Goal: Communication & Community: Answer question/provide support

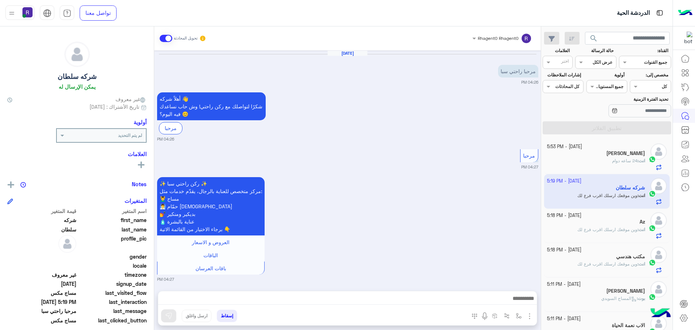
scroll to position [526, 0]
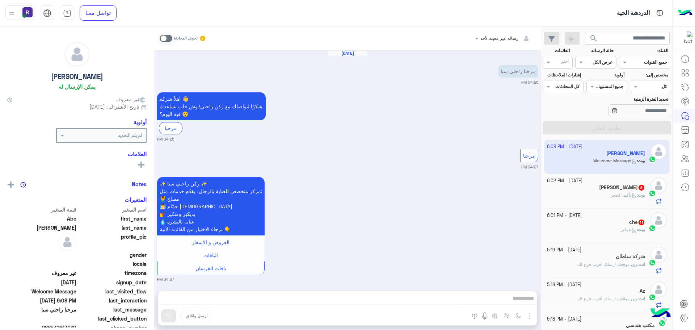
scroll to position [611, 0]
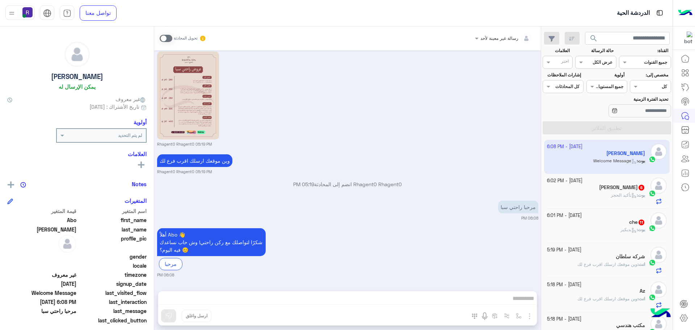
click at [615, 190] on h5 "يزيد الشمري 6" at bounding box center [622, 187] width 46 height 6
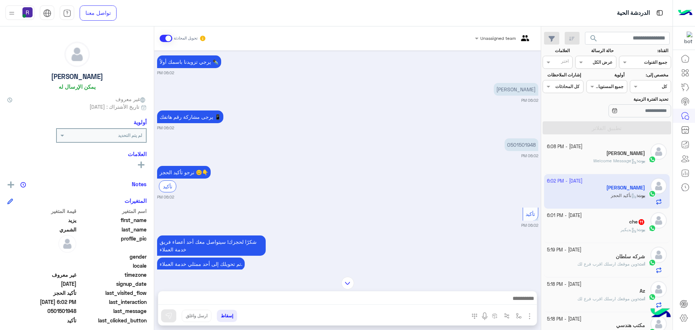
scroll to position [471, 0]
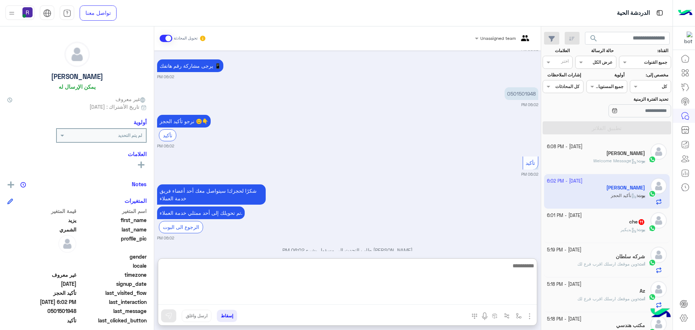
paste textarea "**********"
type textarea "**********"
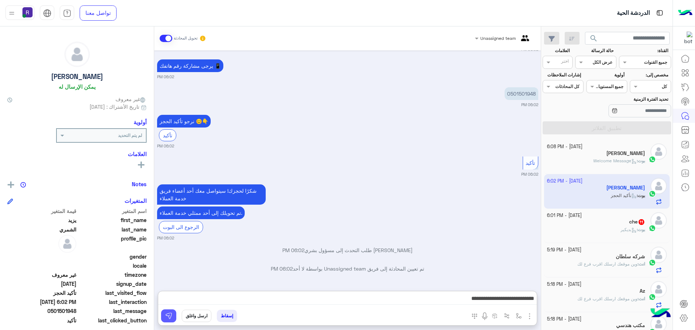
click at [169, 318] on img at bounding box center [168, 315] width 7 height 7
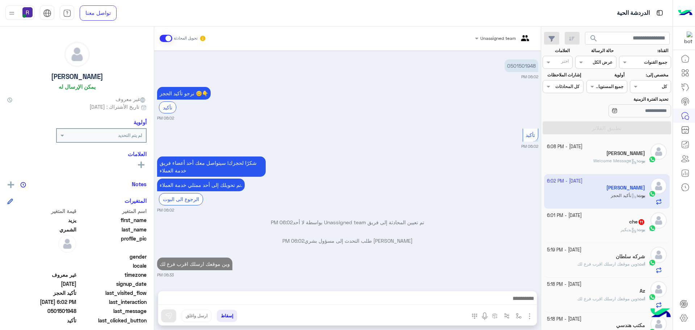
click at [630, 219] on h5 "che 11" at bounding box center [637, 222] width 16 height 6
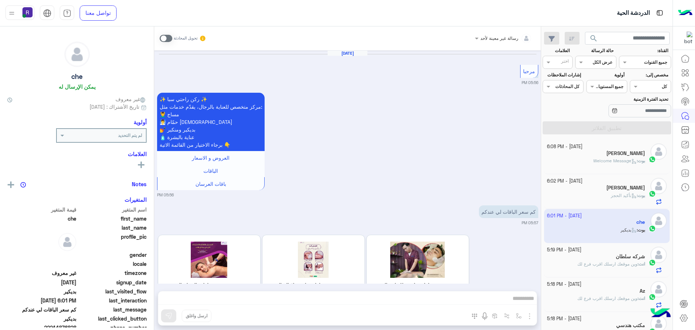
scroll to position [1362, 0]
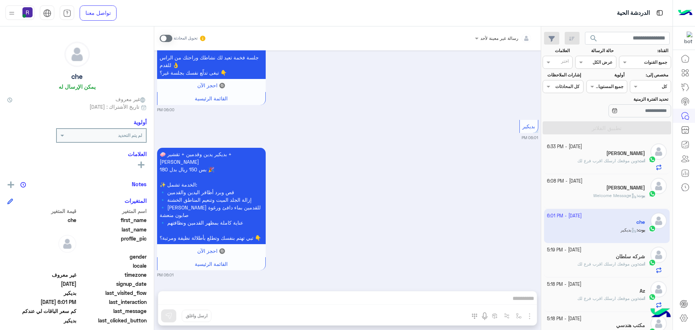
click at [168, 40] on span at bounding box center [166, 38] width 13 height 7
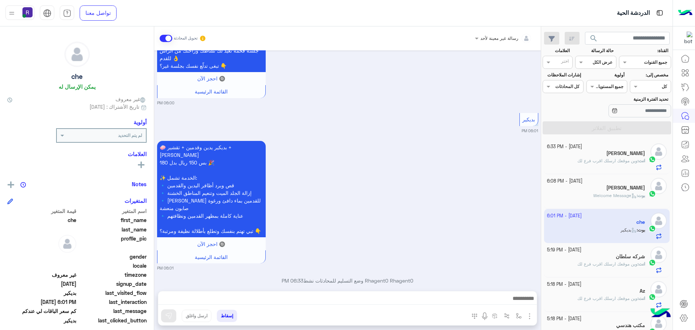
scroll to position [1381, 0]
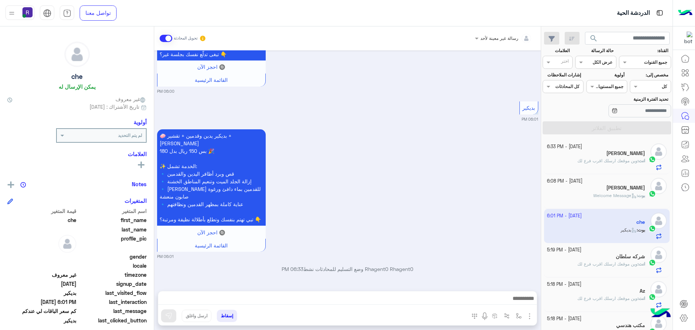
click at [526, 315] on img "button" at bounding box center [529, 316] width 9 height 9
click at [522, 299] on button "الصور" at bounding box center [518, 300] width 31 height 14
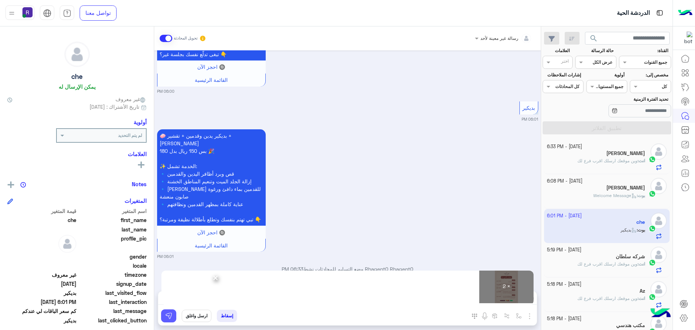
click at [175, 318] on button at bounding box center [168, 315] width 15 height 13
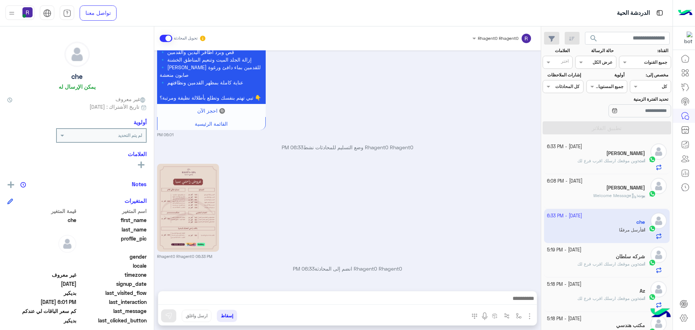
scroll to position [1606, 0]
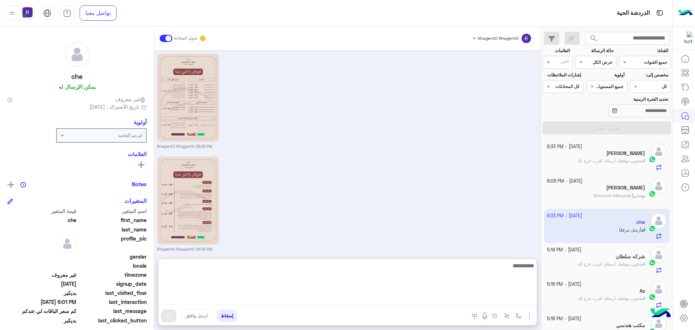
paste textarea "**********"
type textarea "**********"
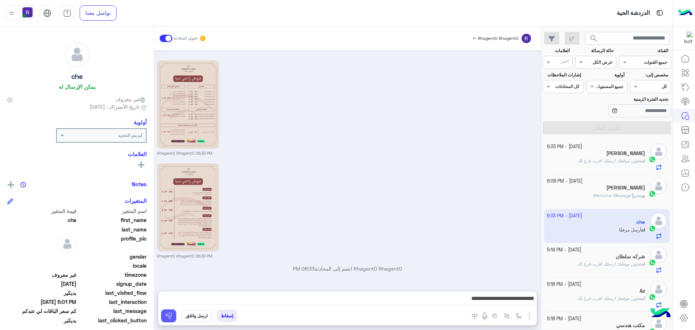
click at [168, 317] on img at bounding box center [168, 315] width 7 height 7
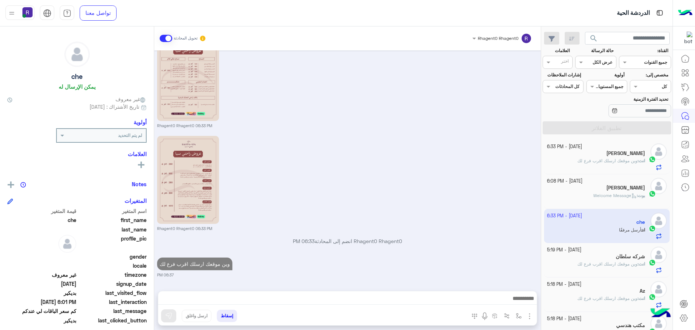
click at [611, 195] on span "Welcome Message" at bounding box center [614, 195] width 43 height 5
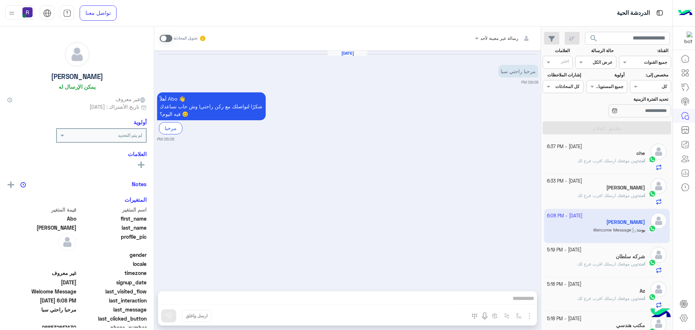
click at [169, 39] on span at bounding box center [166, 38] width 13 height 7
click at [532, 318] on img "button" at bounding box center [529, 316] width 9 height 9
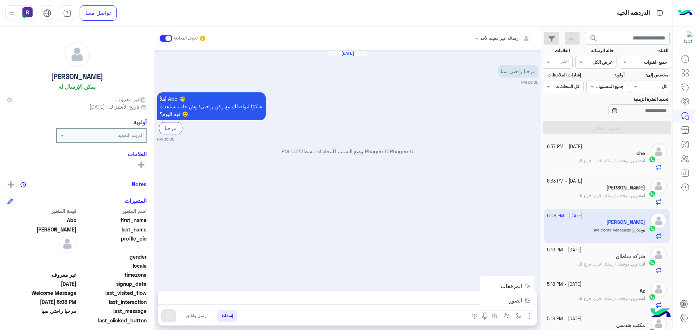
click at [515, 299] on span "الصور" at bounding box center [515, 300] width 13 height 8
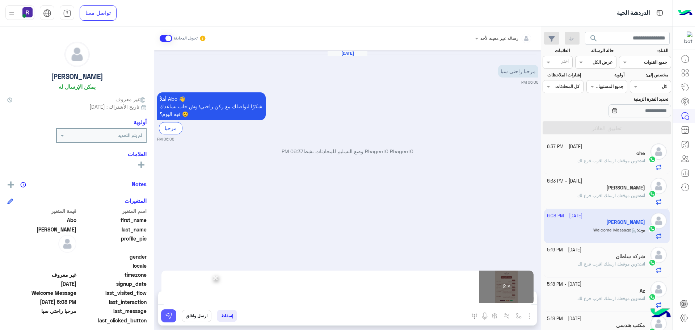
click at [167, 311] on button at bounding box center [168, 315] width 15 height 13
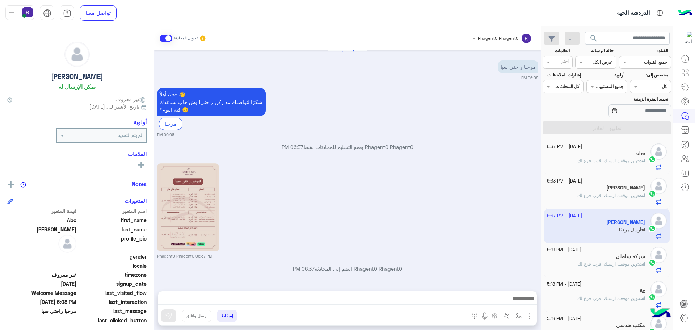
scroll to position [107, 0]
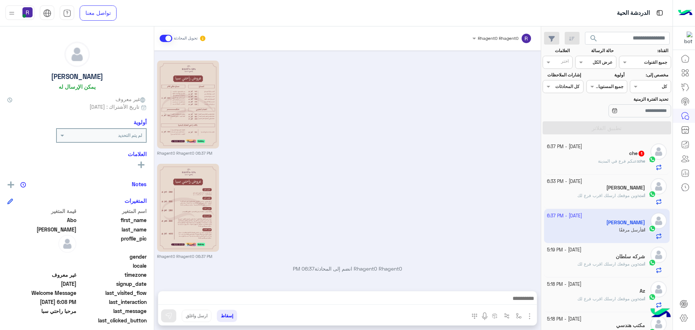
click at [623, 165] on div "che : عنكم فرع في المدينة" at bounding box center [596, 164] width 98 height 13
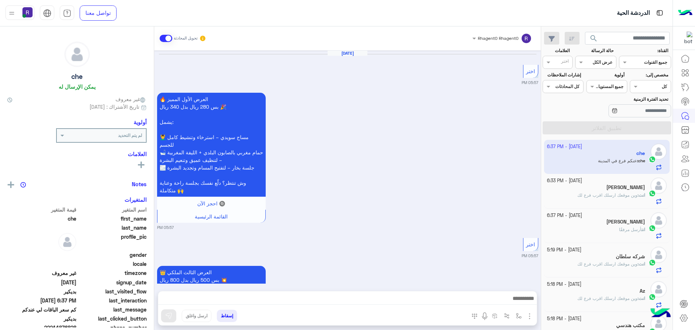
scroll to position [1324, 0]
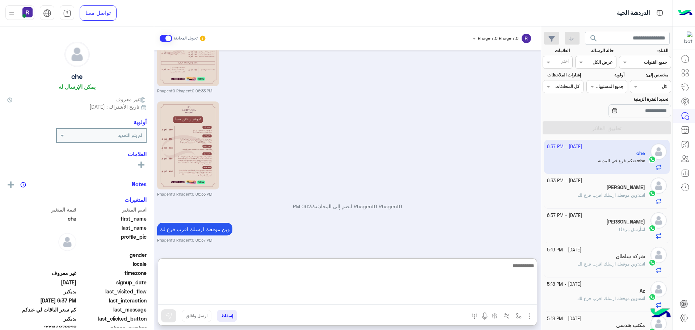
click at [200, 298] on textarea at bounding box center [347, 282] width 379 height 43
type textarea "**"
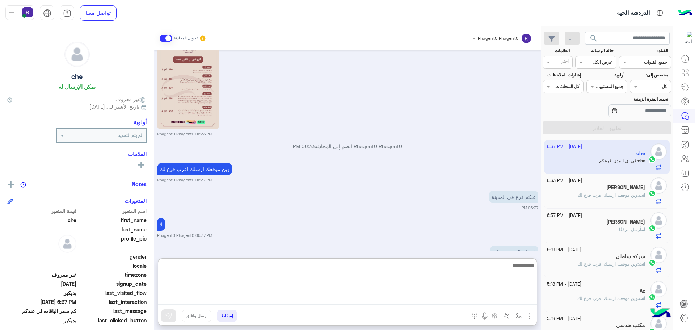
scroll to position [1384, 0]
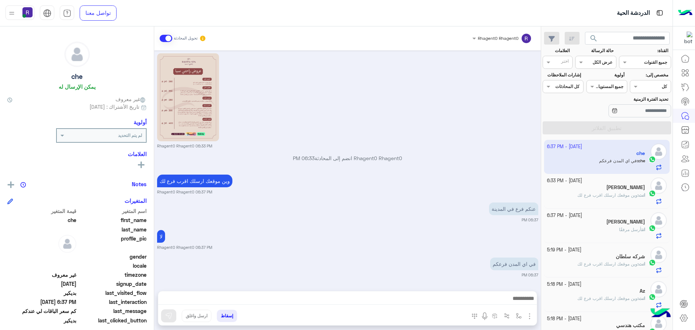
click at [495, 244] on small "Rhagent0 Rhagent0 06:37 PM" at bounding box center [347, 247] width 381 height 6
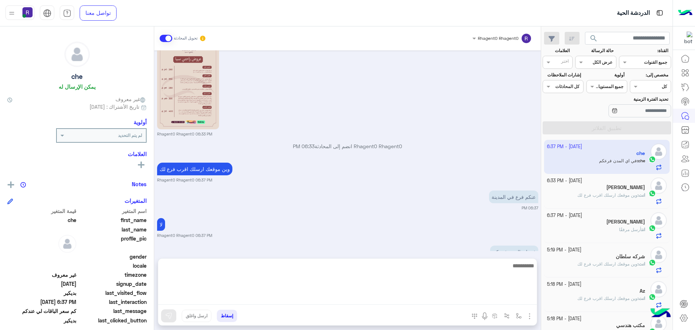
click at [389, 299] on textarea at bounding box center [347, 282] width 379 height 43
type textarea "**********"
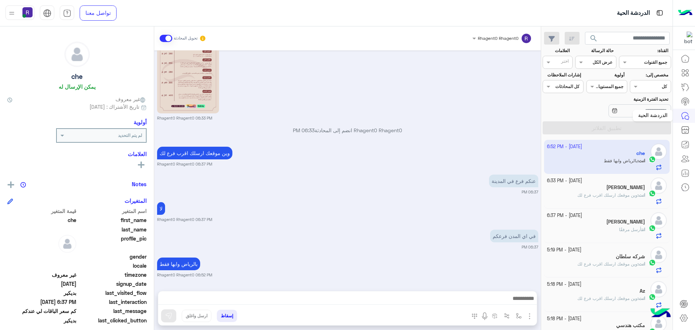
scroll to position [1407, 0]
click at [395, 265] on div "بالرياض وابها فقط Rhagent0 Rhagent0 06:52 PM" at bounding box center [347, 267] width 381 height 22
click at [617, 187] on h5 "ND0SH ☆ 1" at bounding box center [630, 187] width 29 height 6
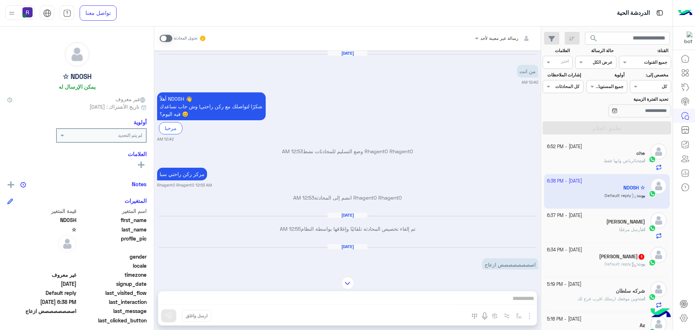
click at [599, 253] on div "يزيد الشمري 1" at bounding box center [596, 257] width 98 height 8
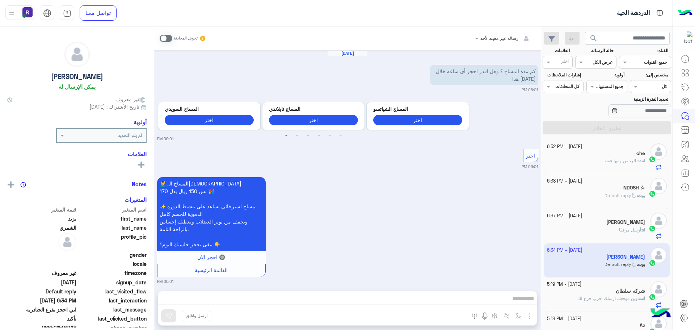
scroll to position [483, 0]
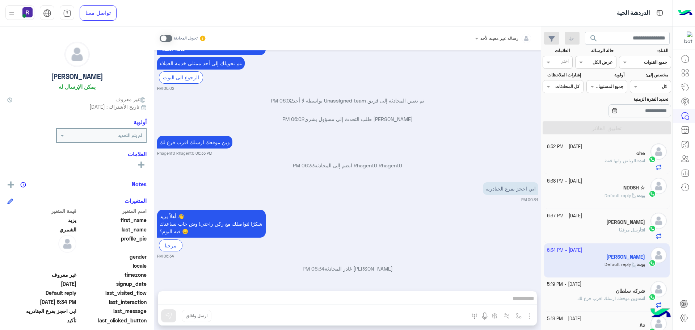
click at [170, 36] on span at bounding box center [166, 38] width 13 height 7
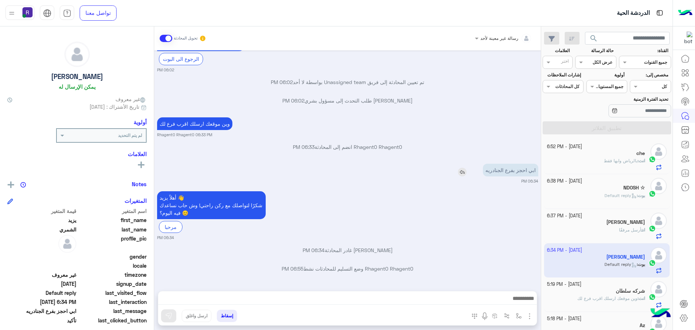
click at [467, 174] on img at bounding box center [462, 172] width 9 height 9
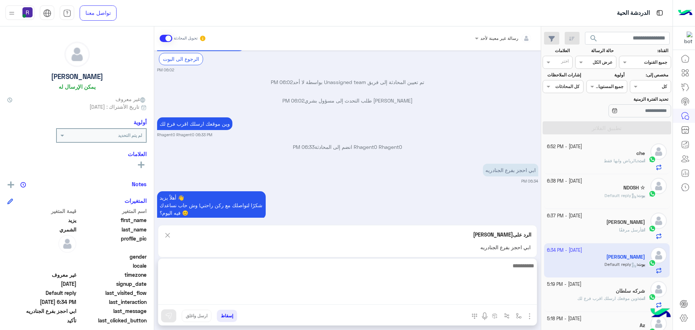
click at [395, 295] on textarea at bounding box center [347, 282] width 379 height 43
type textarea "*****"
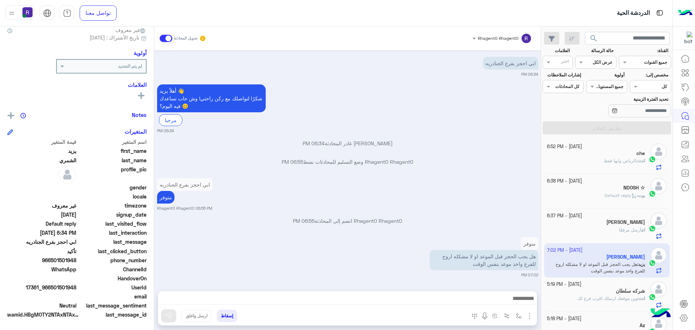
scroll to position [609, 0]
click at [409, 230] on div "Rhagent0 Rhagent0 انضم إلى المحادثة 06:55 PM" at bounding box center [347, 223] width 381 height 13
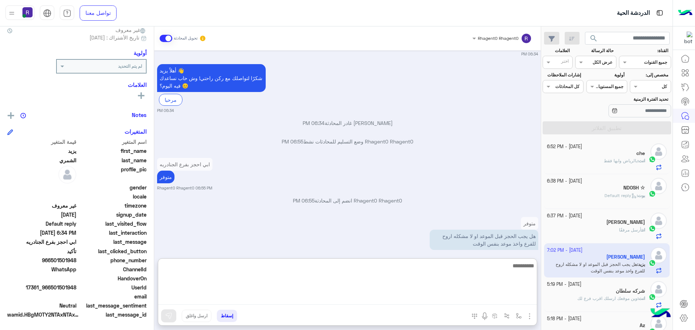
click at [390, 298] on textarea at bounding box center [347, 282] width 379 height 43
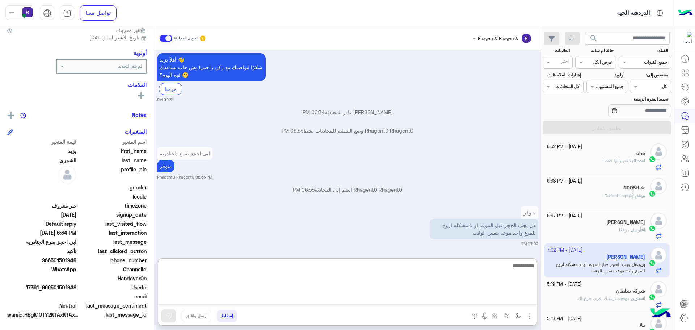
scroll to position [641, 0]
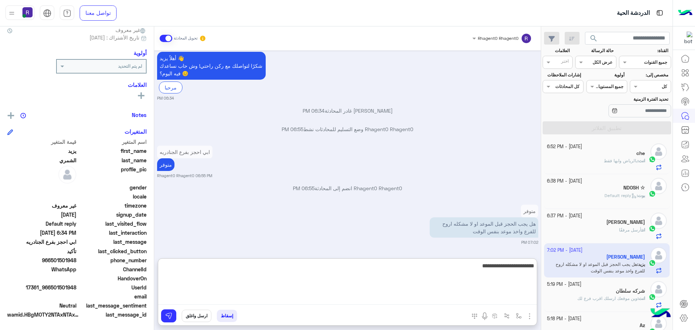
type textarea "**********"
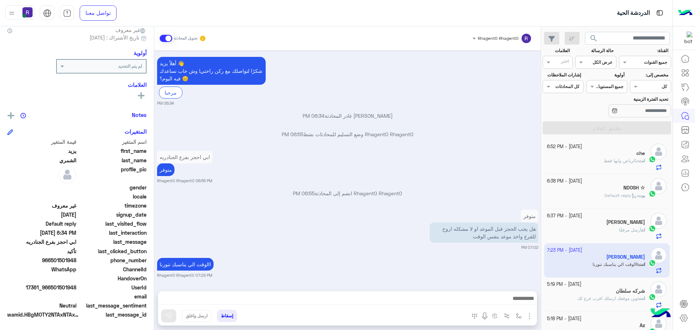
click at [440, 250] on div "Oct 10, 2025 كم مدة المساج ؟ وهل اقدر احجز أي ساعه خلال اليوم هذا 06:01 PM Prev…" at bounding box center [347, 166] width 387 height 233
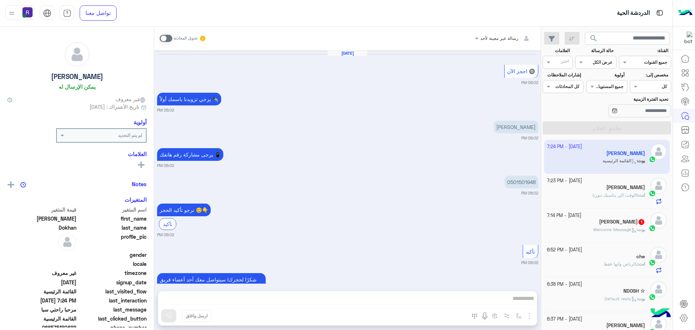
scroll to position [1023, 0]
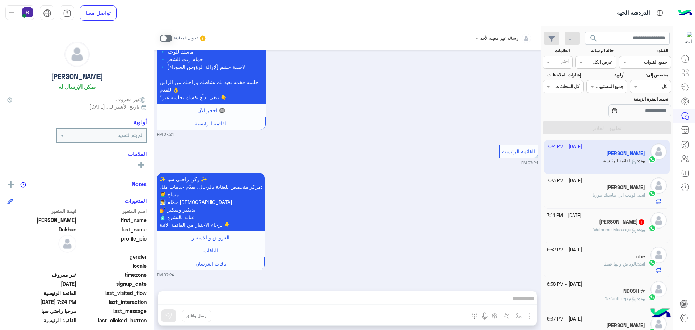
click at [171, 39] on span at bounding box center [166, 38] width 13 height 7
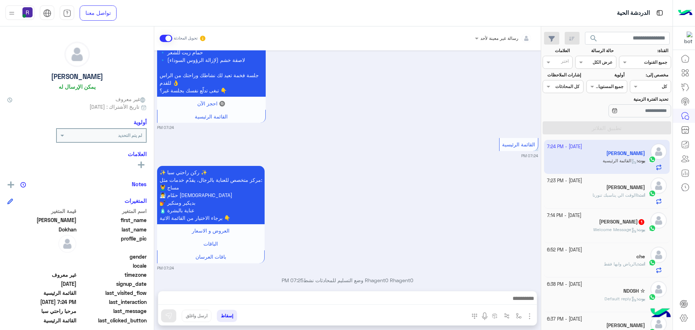
scroll to position [1041, 0]
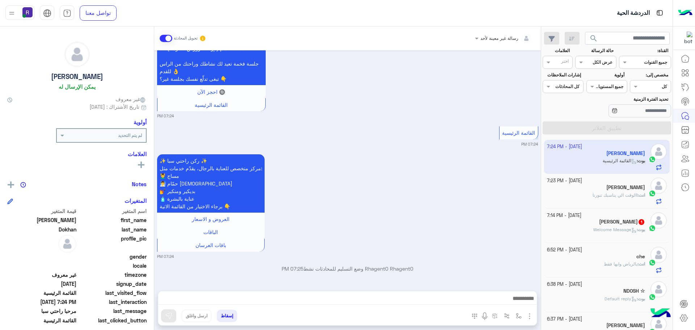
click at [530, 314] on img "button" at bounding box center [529, 316] width 9 height 9
click at [523, 304] on button "الصور" at bounding box center [518, 300] width 31 height 14
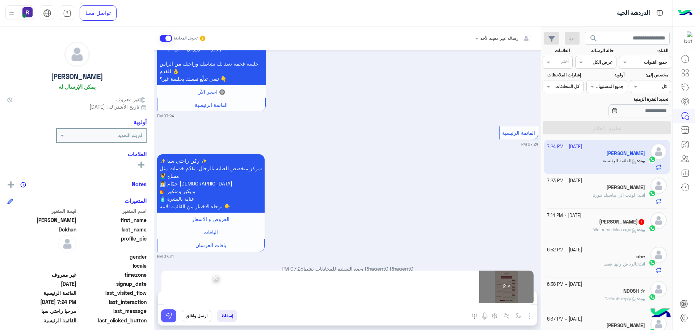
click at [167, 317] on img at bounding box center [168, 315] width 7 height 7
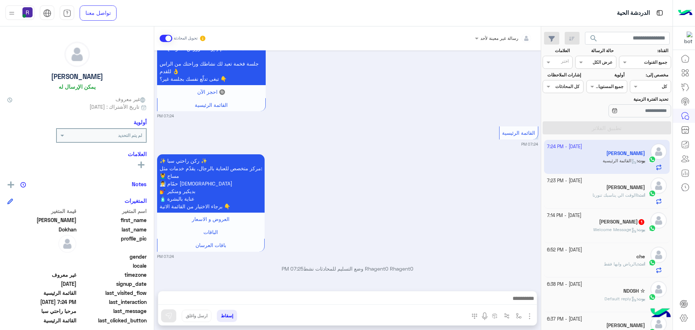
click at [604, 230] on span "Welcome Message" at bounding box center [614, 229] width 43 height 5
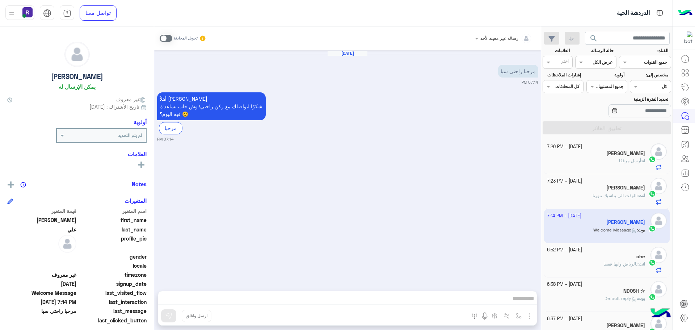
click at [482, 153] on div "Oct 10, 2025 مرحبا راحتي سبا 07:14 PM أهلاً حسين 👋 شكرًا لتواصلك مع ركن راحتي! …" at bounding box center [347, 166] width 387 height 233
click at [169, 39] on span at bounding box center [166, 38] width 13 height 7
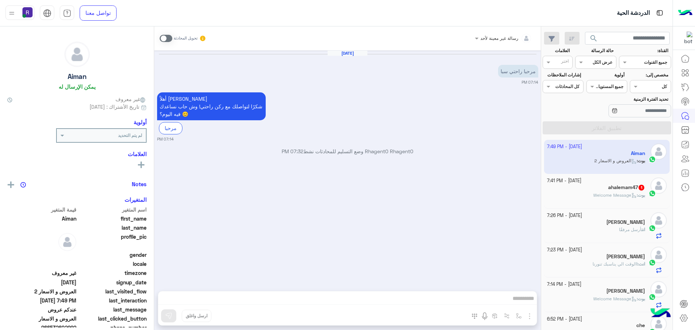
scroll to position [608, 0]
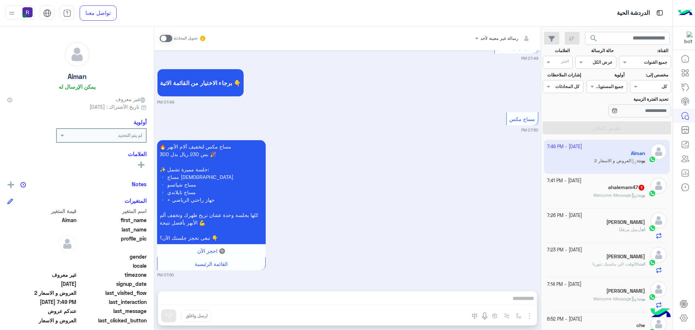
click at [168, 38] on span at bounding box center [166, 38] width 13 height 7
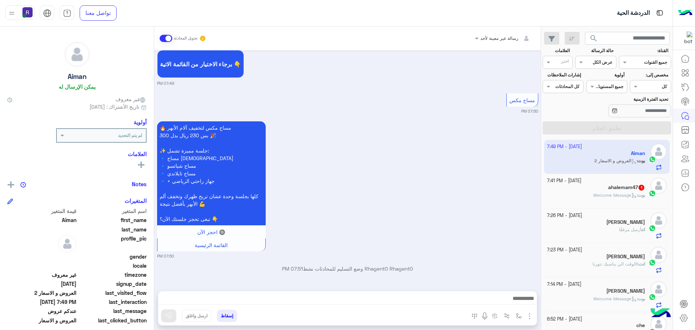
click at [532, 318] on img "button" at bounding box center [529, 316] width 9 height 9
click at [525, 303] on button "الصور" at bounding box center [518, 300] width 31 height 14
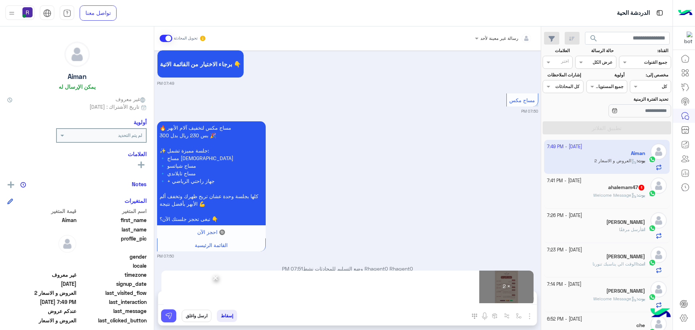
click at [171, 315] on img at bounding box center [168, 315] width 7 height 7
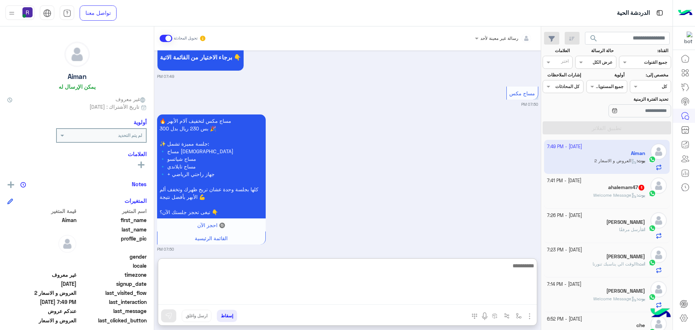
paste textarea "**********"
type textarea "**********"
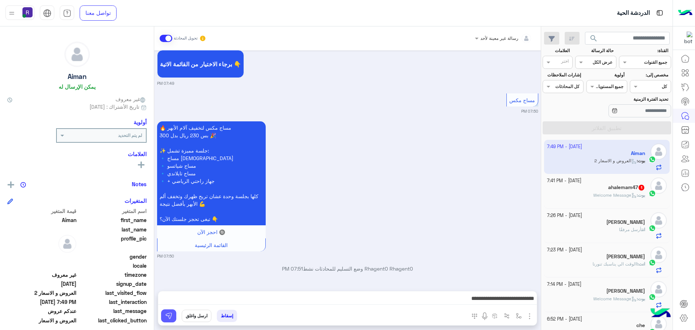
click at [169, 315] on img at bounding box center [168, 315] width 7 height 7
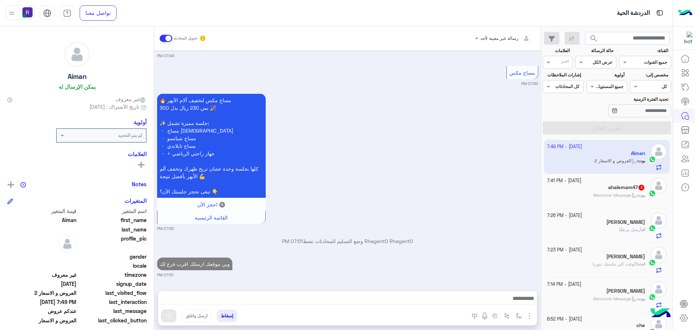
click at [606, 194] on span "Welcome Message" at bounding box center [614, 194] width 43 height 5
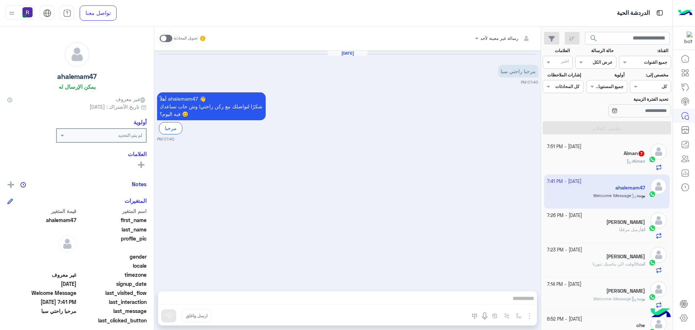
click at [169, 37] on span at bounding box center [166, 38] width 13 height 7
click at [533, 315] on img "button" at bounding box center [529, 316] width 9 height 9
click at [515, 300] on span "الصور" at bounding box center [515, 300] width 13 height 8
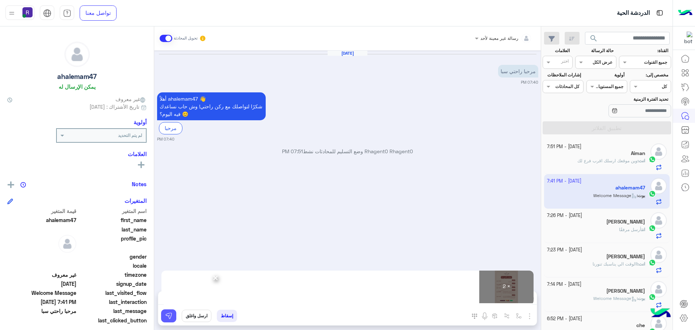
click at [168, 312] on img at bounding box center [168, 315] width 7 height 7
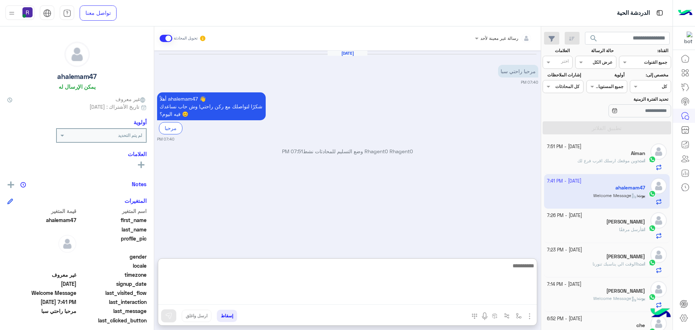
paste textarea "**********"
type textarea "**********"
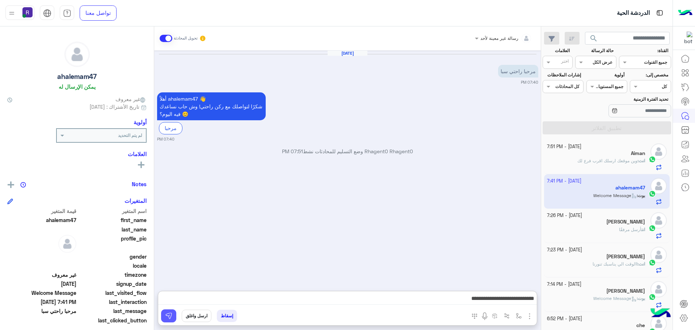
click at [173, 316] on button at bounding box center [168, 315] width 15 height 13
click at [619, 229] on span "أرسل مرفقًا" at bounding box center [630, 229] width 22 height 5
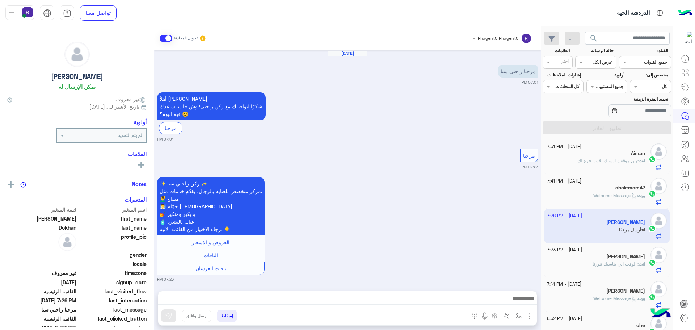
scroll to position [655, 0]
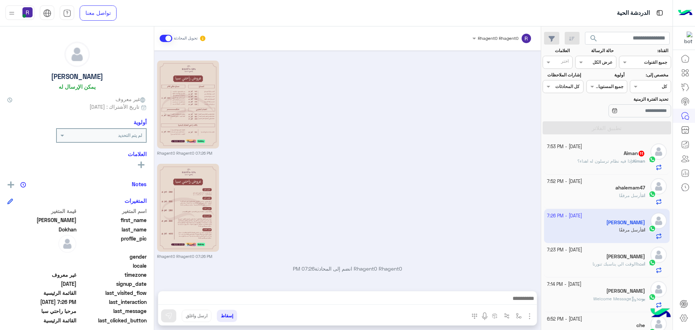
click at [613, 159] on span "إذا فيه نظام ترسلون له اهداء؟" at bounding box center [604, 160] width 54 height 5
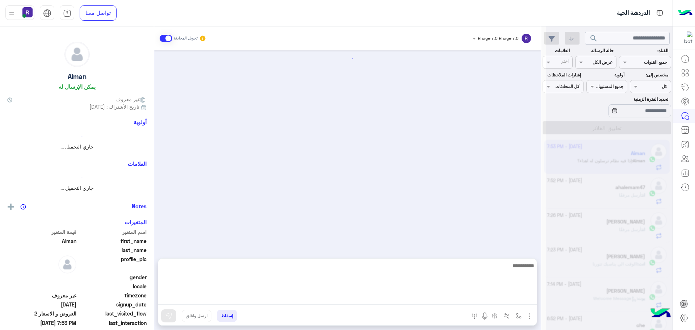
click at [321, 296] on textarea at bounding box center [347, 282] width 379 height 43
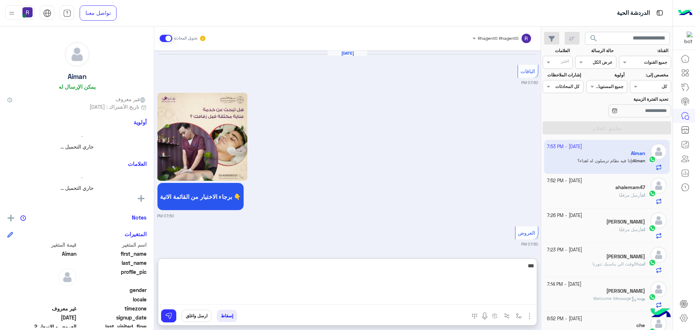
scroll to position [1275, 0]
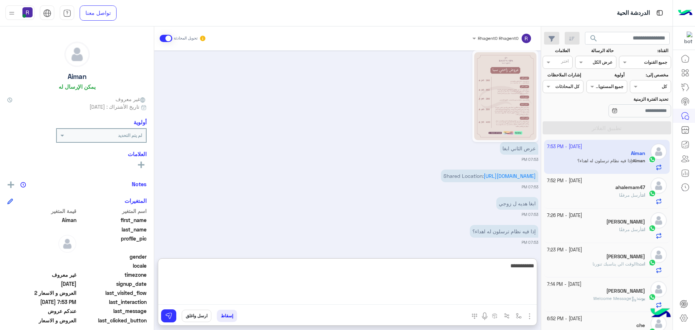
type textarea "**********"
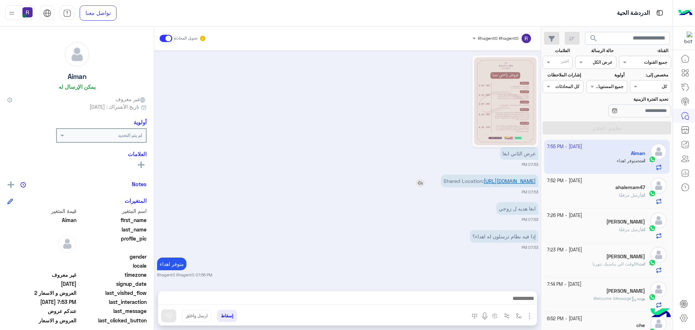
click at [490, 175] on p "Shared Location: https://maps.google.com/maps?q=24.807989120483,46.877723693848" at bounding box center [489, 181] width 97 height 13
click at [490, 179] on link "https://maps.google.com/maps?q=24.807989120483,46.877723693848" at bounding box center [510, 181] width 52 height 6
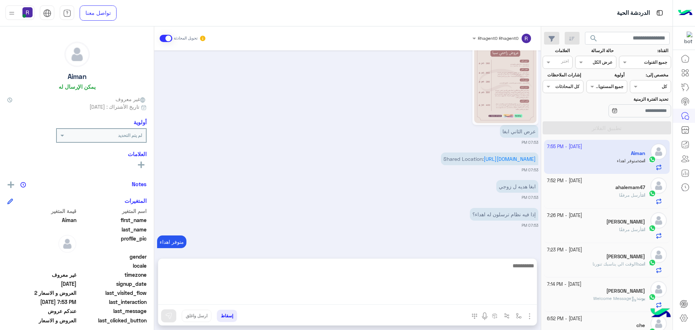
click at [313, 300] on textarea at bounding box center [347, 282] width 379 height 43
type textarea "**********"
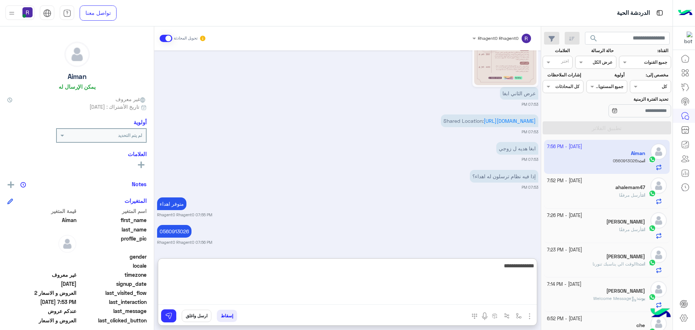
type textarea "**********"
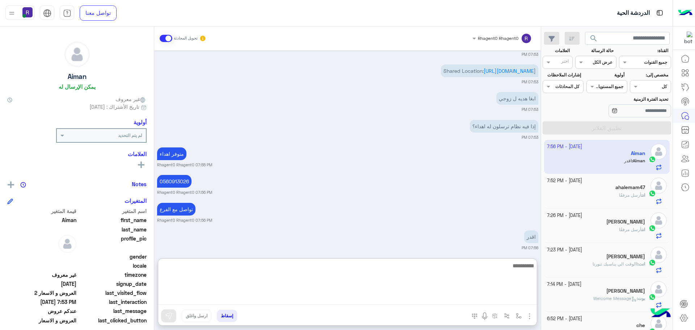
scroll to position [1386, 0]
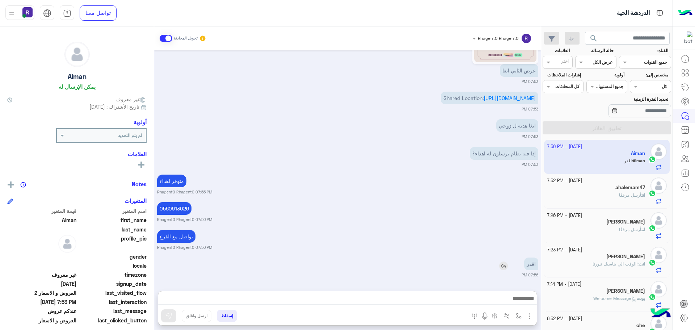
click at [505, 257] on div "اقدر" at bounding box center [510, 263] width 55 height 13
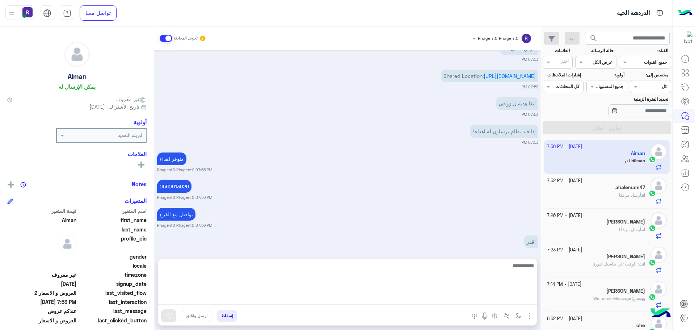
click at [408, 300] on textarea at bounding box center [347, 282] width 379 height 43
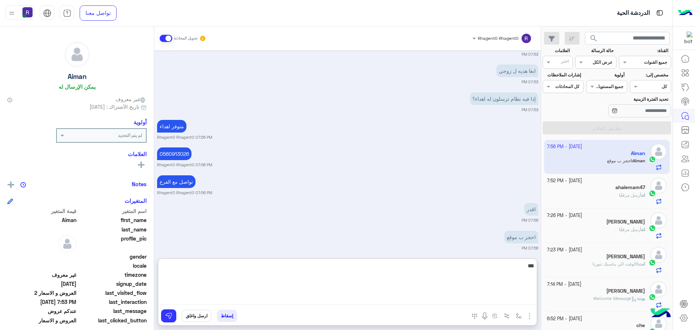
scroll to position [1413, 0]
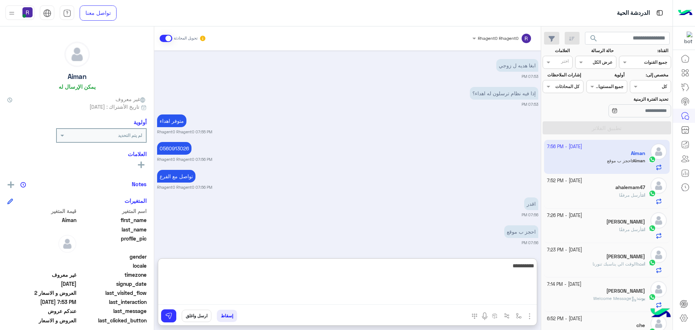
type textarea "**********"
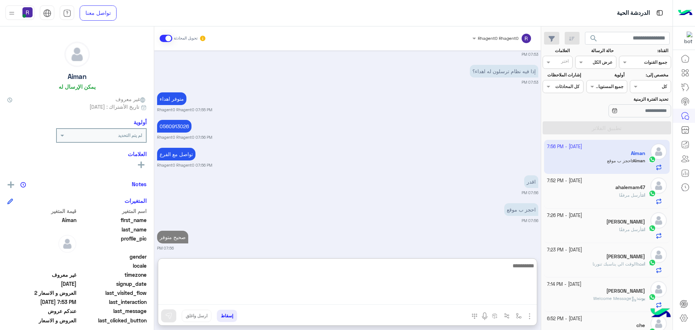
scroll to position [1441, 0]
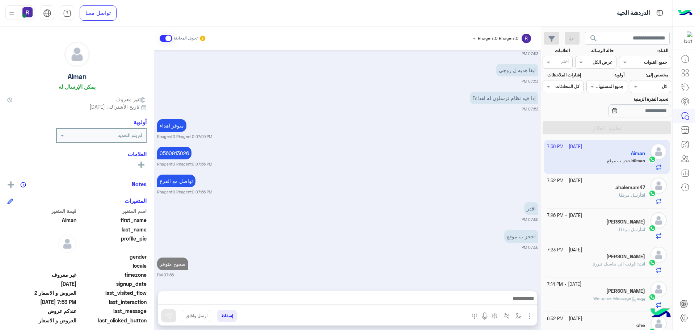
click at [355, 199] on div "Oct 10, 2025 الباقات 07:50 PM برجاء الاختيار من القائمة الاتية 👇 07:50 PM العرو…" at bounding box center [347, 166] width 387 height 233
click at [216, 154] on img at bounding box center [212, 155] width 9 height 9
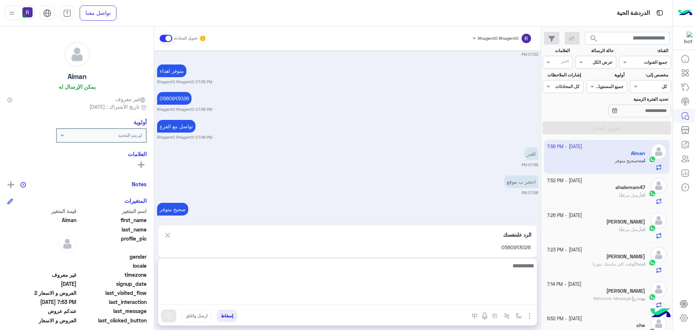
click at [277, 295] on textarea at bounding box center [347, 282] width 379 height 43
type textarea "*********"
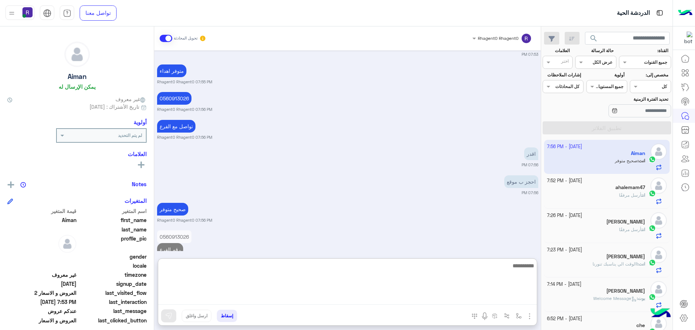
scroll to position [1481, 0]
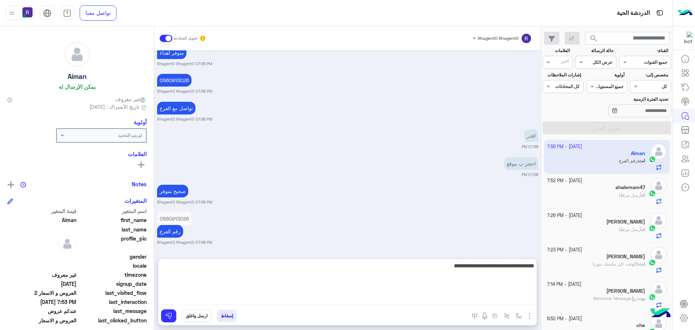
type textarea "**********"
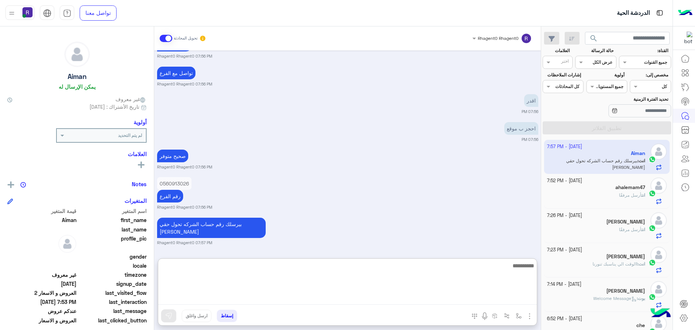
scroll to position [1536, 0]
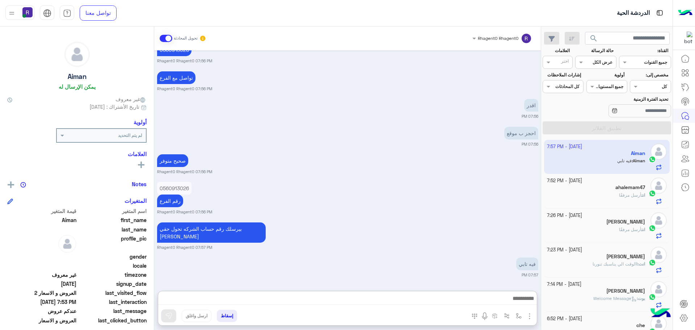
click at [310, 256] on div "Rhagent0 Rhagent0 تحويل المحادثة Oct 10, 2025 الباقات 07:50 PM برجاء الاختيار م…" at bounding box center [347, 179] width 387 height 306
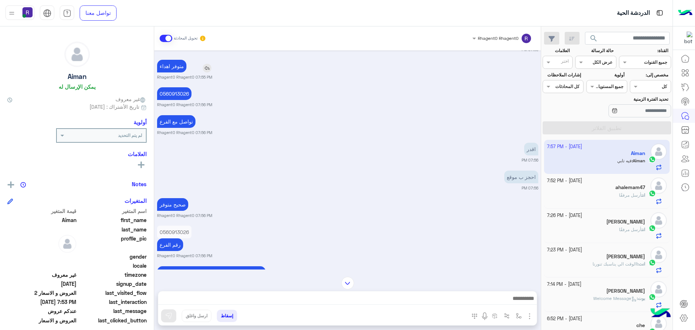
scroll to position [1395, 0]
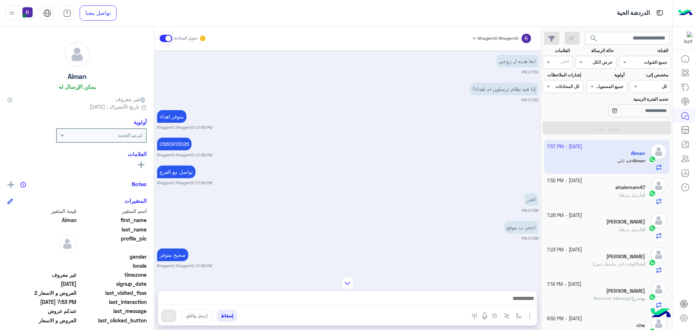
click at [214, 150] on img at bounding box center [212, 146] width 9 height 9
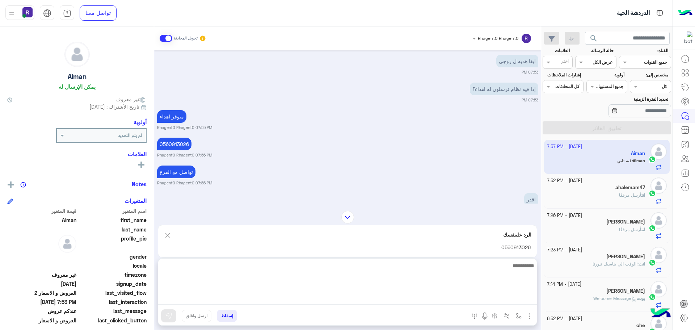
click at [241, 301] on textarea at bounding box center [347, 282] width 379 height 43
type textarea "**"
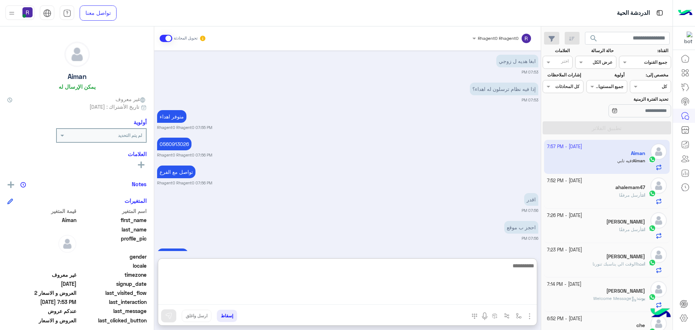
scroll to position [1577, 0]
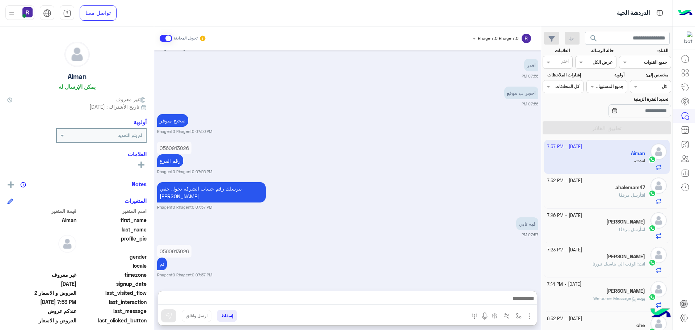
click at [581, 247] on small "[DATE] - 7:23 PM" at bounding box center [564, 250] width 35 height 7
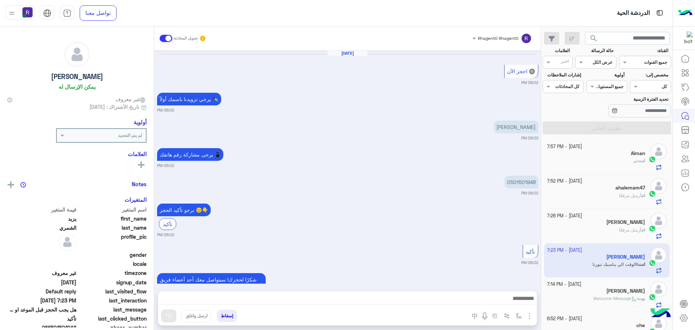
scroll to position [391, 0]
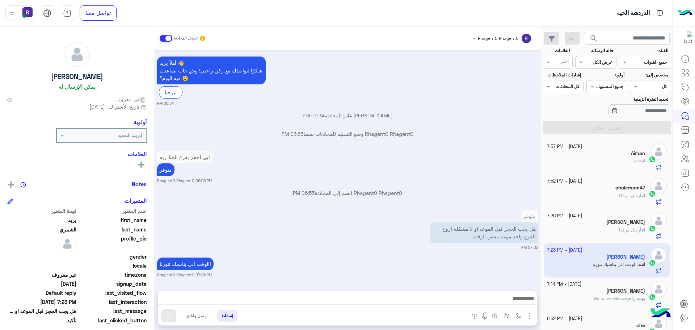
click at [484, 193] on p "Rhagent0 Rhagent0 انضم إلى المحادثة 06:55 PM" at bounding box center [347, 193] width 381 height 8
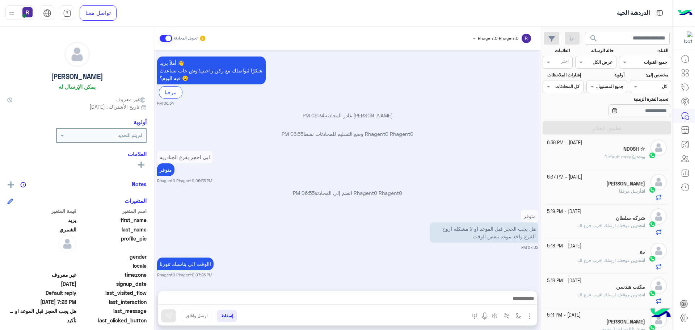
scroll to position [0, 0]
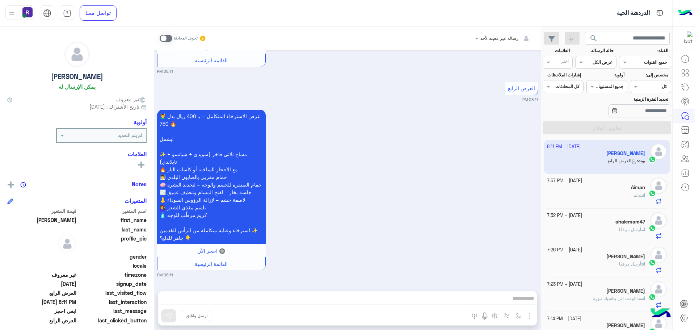
scroll to position [2113, 0]
click at [169, 41] on span at bounding box center [166, 38] width 13 height 7
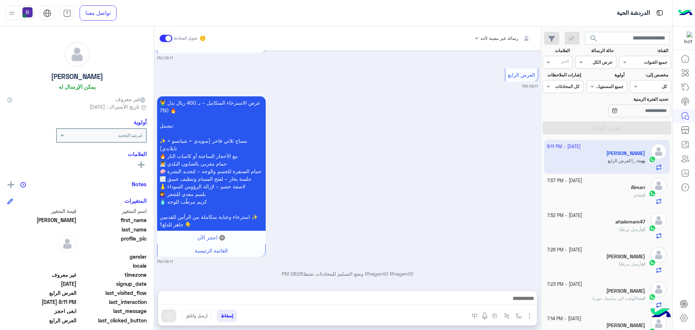
scroll to position [2132, 0]
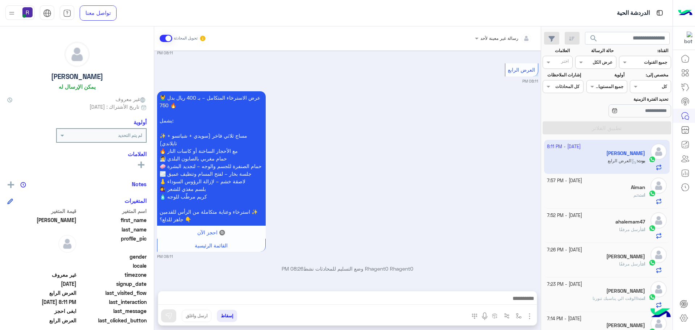
click at [530, 314] on img "button" at bounding box center [529, 316] width 9 height 9
click at [520, 300] on span "الصور" at bounding box center [515, 300] width 13 height 8
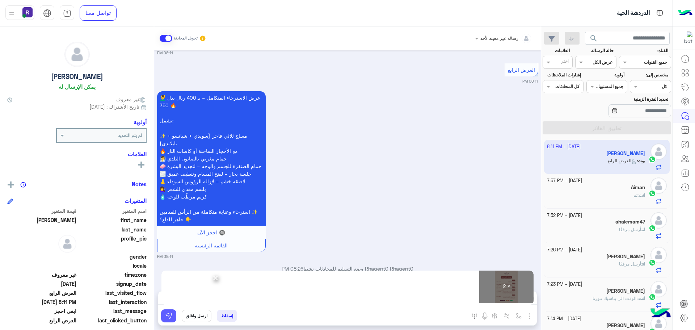
click at [176, 318] on button at bounding box center [168, 315] width 15 height 13
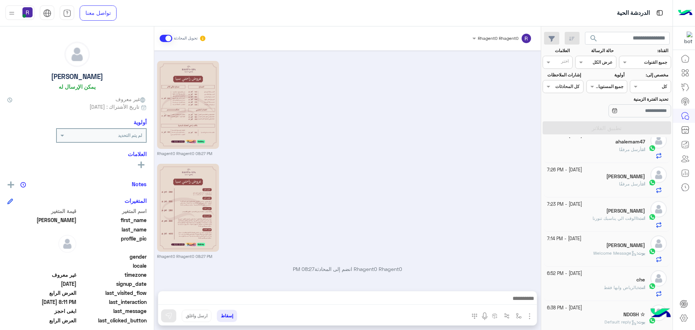
scroll to position [0, 0]
